Goal: Task Accomplishment & Management: Use online tool/utility

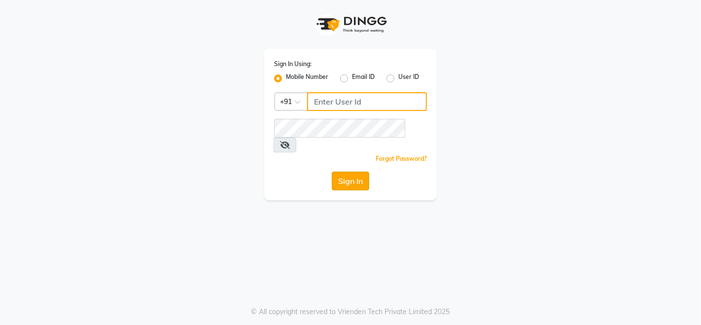
type input "9711341177"
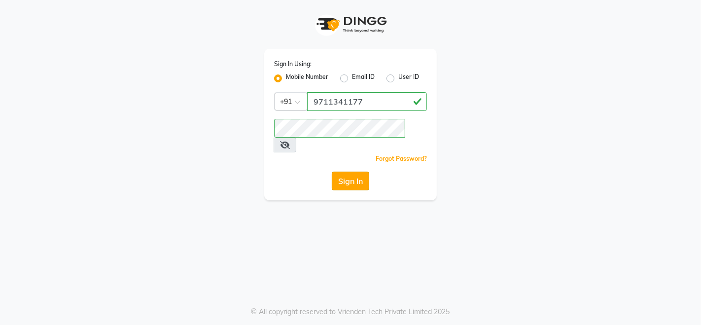
click at [346, 171] on button "Sign In" at bounding box center [350, 180] width 37 height 19
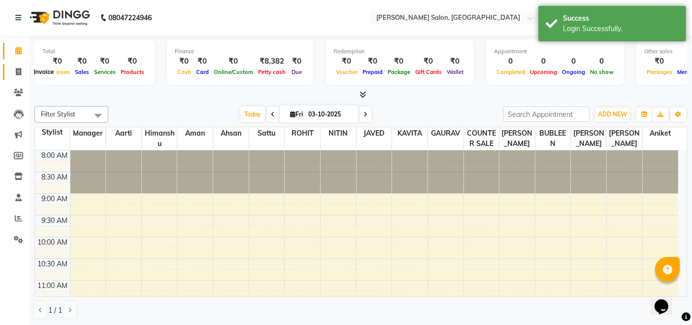
click at [17, 68] on icon at bounding box center [18, 71] width 5 height 7
select select "7672"
select select "service"
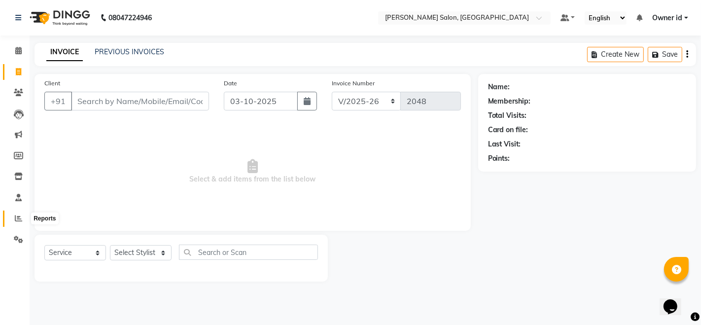
click at [15, 220] on icon at bounding box center [18, 217] width 7 height 7
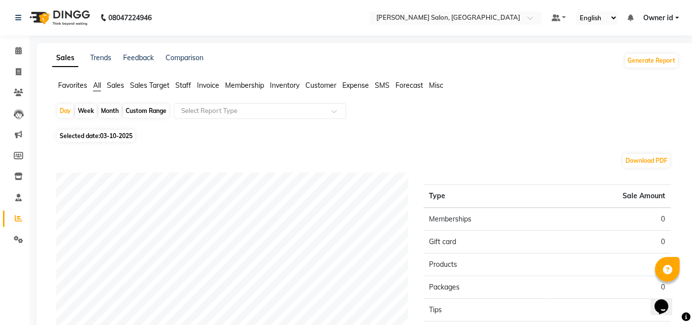
click at [117, 84] on span "Sales" at bounding box center [115, 85] width 17 height 9
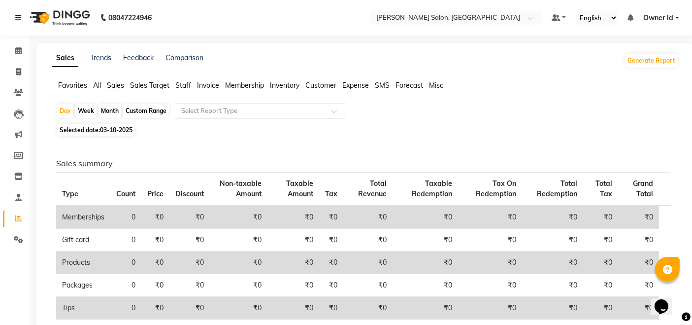
click at [116, 112] on div "Month" at bounding box center [110, 111] width 23 height 14
select select "10"
select select "2025"
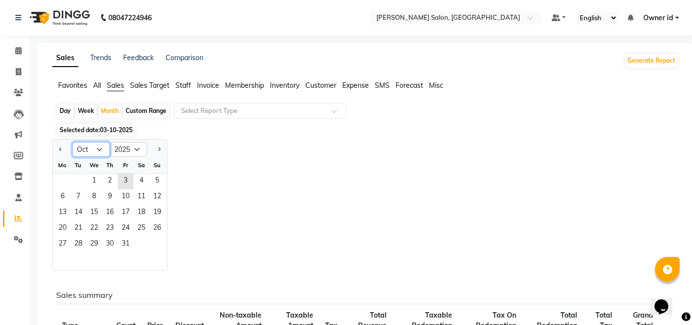
click at [103, 150] on select "Jan Feb Mar Apr May Jun [DATE] Aug Sep Oct Nov Dec" at bounding box center [90, 149] width 37 height 15
select select "9"
click at [72, 142] on select "Jan Feb Mar Apr May Jun [DATE] Aug Sep Oct Nov Dec" at bounding box center [90, 149] width 37 height 15
click at [69, 177] on span "1" at bounding box center [63, 181] width 16 height 16
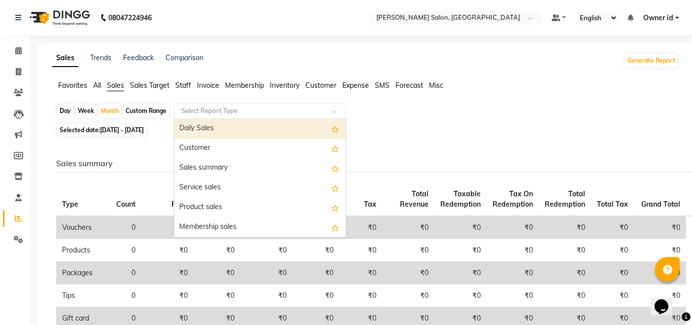
click at [232, 114] on input "text" at bounding box center [250, 111] width 142 height 10
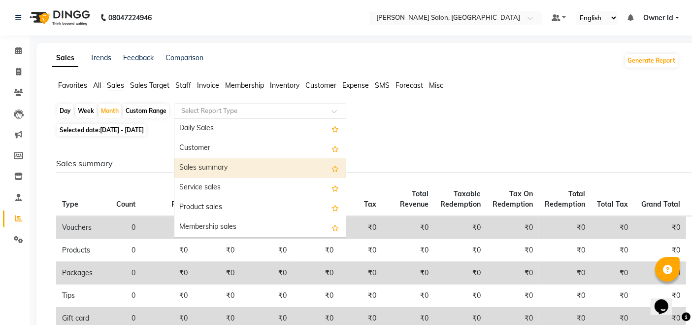
click at [209, 169] on div "Sales summary" at bounding box center [259, 168] width 171 height 20
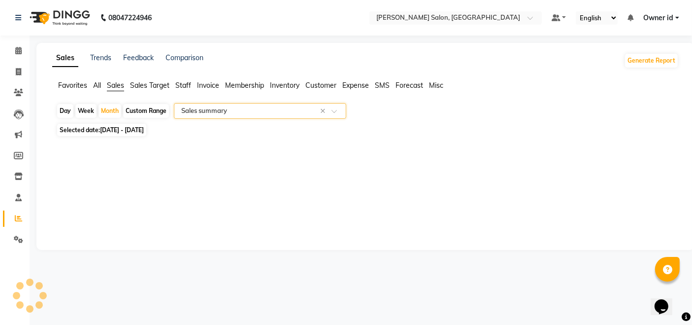
select select "full_report"
select select "csv"
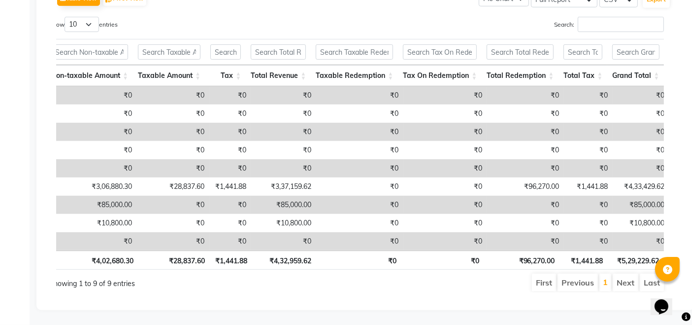
scroll to position [0, 82]
click at [516, 277] on ul "First Previous 1 Next Last" at bounding box center [488, 282] width 353 height 18
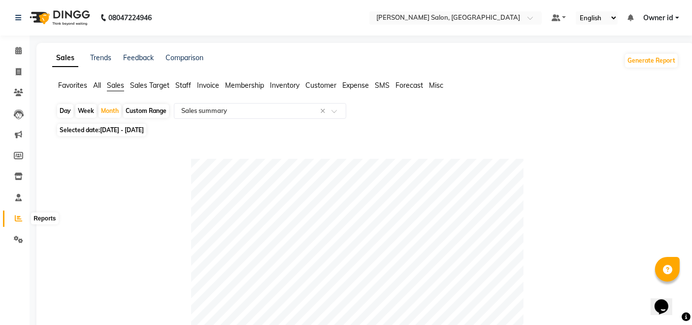
click at [18, 216] on icon at bounding box center [18, 217] width 7 height 7
click at [214, 87] on span "Invoice" at bounding box center [208, 85] width 22 height 9
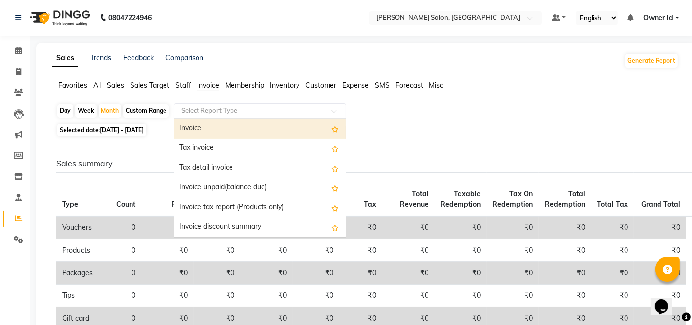
click at [286, 110] on input "text" at bounding box center [250, 111] width 142 height 10
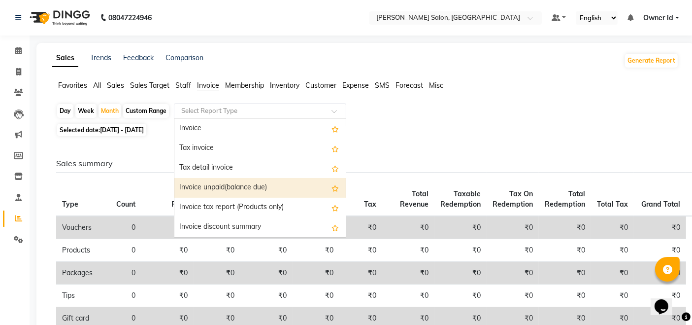
drag, startPoint x: 335, startPoint y: 155, endPoint x: 335, endPoint y: 181, distance: 25.6
click at [335, 181] on div "Invoice Tax invoice Tax detail invoice Invoice unpaid(balance due) Invoice tax …" at bounding box center [259, 267] width 171 height 296
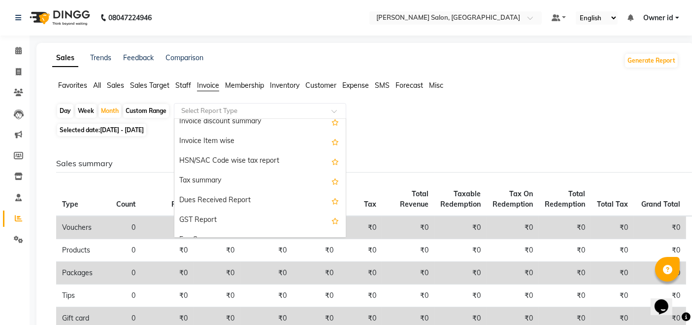
scroll to position [177, 0]
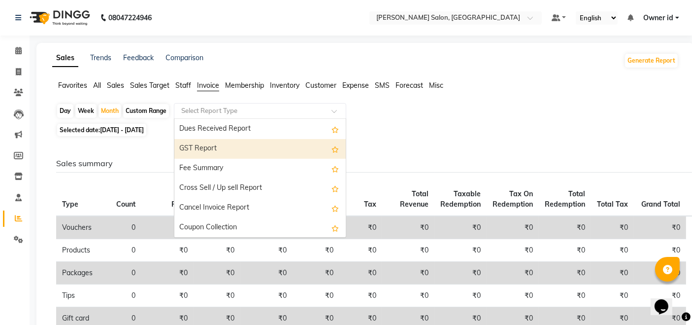
click at [216, 139] on div "GST Report" at bounding box center [259, 149] width 171 height 20
select select "full_report"
select select "csv"
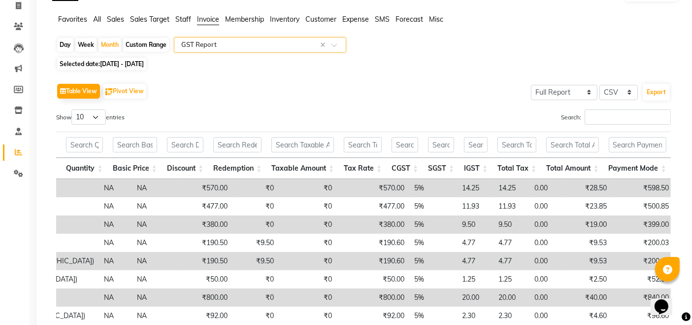
scroll to position [0, 0]
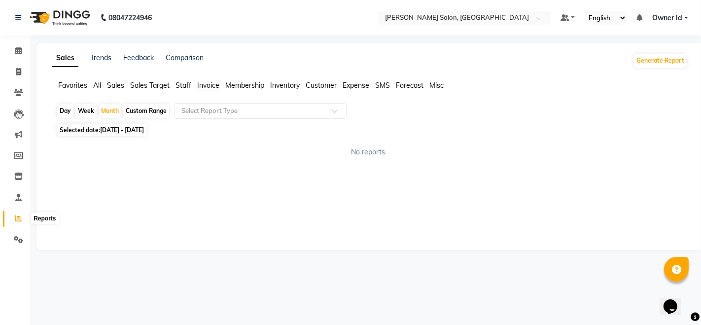
click at [22, 220] on span at bounding box center [18, 218] width 17 height 11
click at [95, 88] on span "All" at bounding box center [97, 85] width 8 height 9
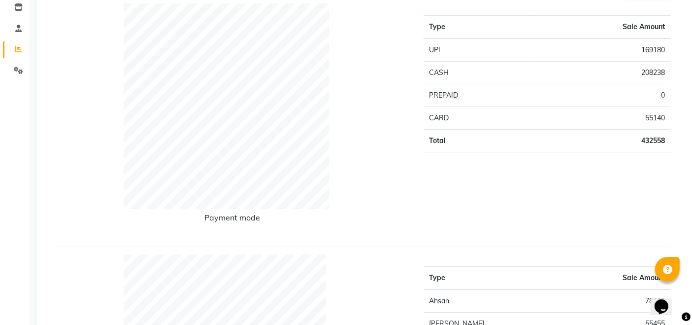
scroll to position [170, 0]
